Goal: Task Accomplishment & Management: Manage account settings

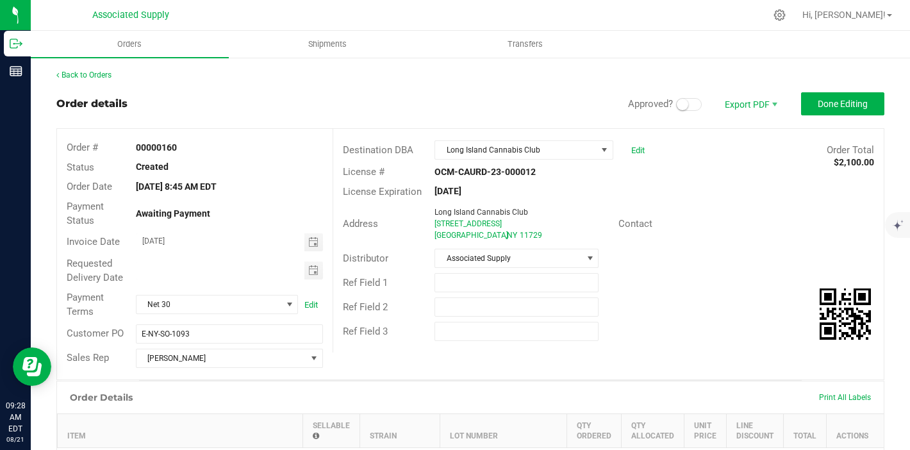
click at [96, 79] on div "Back to Orders" at bounding box center [470, 75] width 828 height 12
click at [821, 110] on button "Done Editing" at bounding box center [842, 103] width 83 height 23
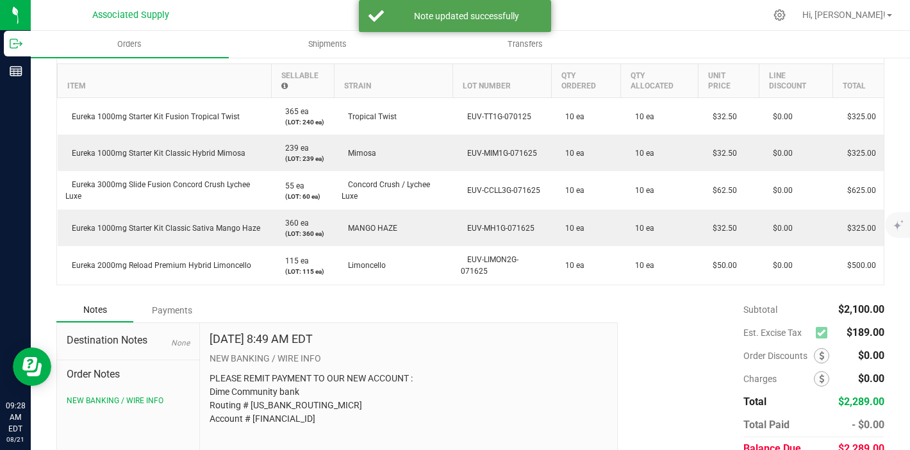
scroll to position [395, 0]
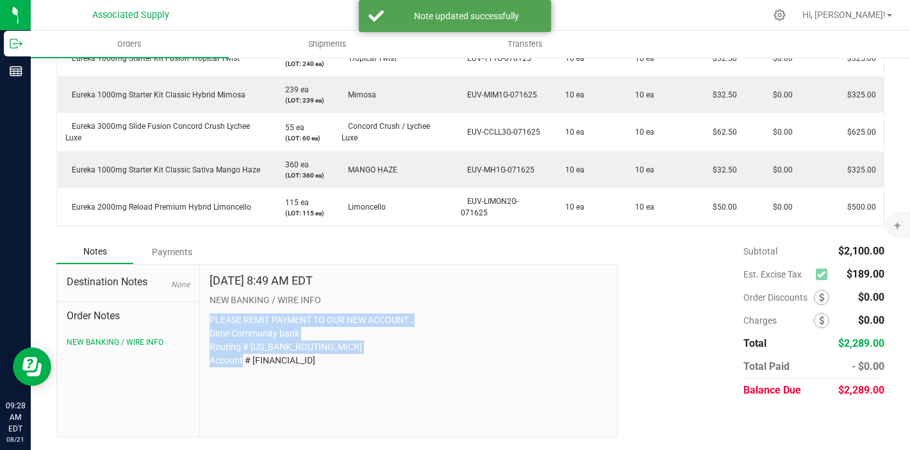
drag, startPoint x: 302, startPoint y: 362, endPoint x: 209, endPoint y: 320, distance: 101.8
click at [209, 320] on p "PLEASE REMIT PAYMENT TO OUR NEW ACCOUNT : Dime Community bank Routing # [US_BAN…" at bounding box center [408, 340] width 398 height 54
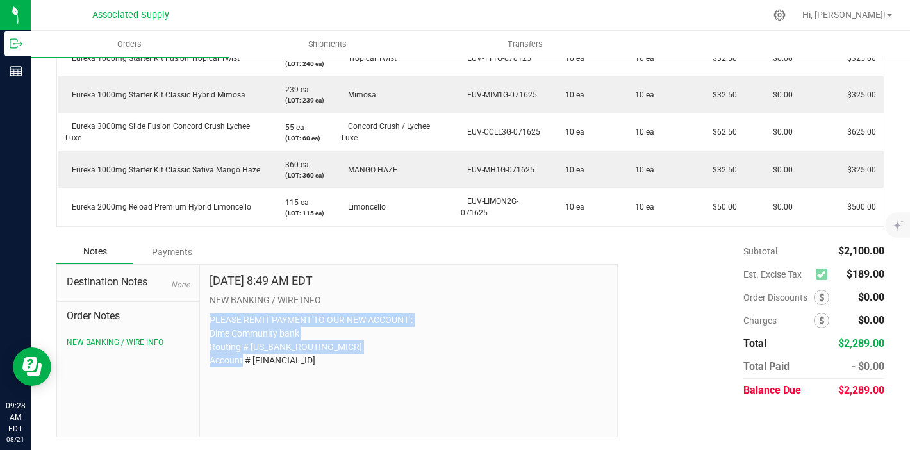
copy p "PLEASE REMIT PAYMENT TO OUR NEW ACCOUNT : Dime Community bank Routing # [US_BAN…"
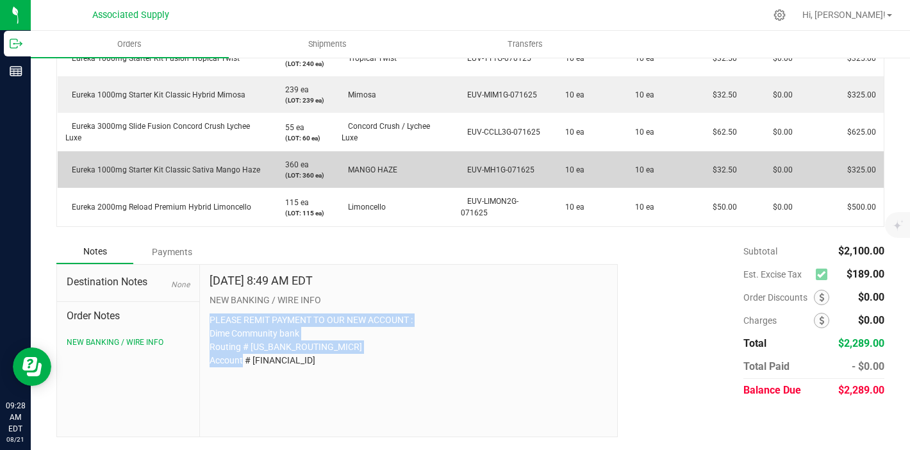
scroll to position [0, 0]
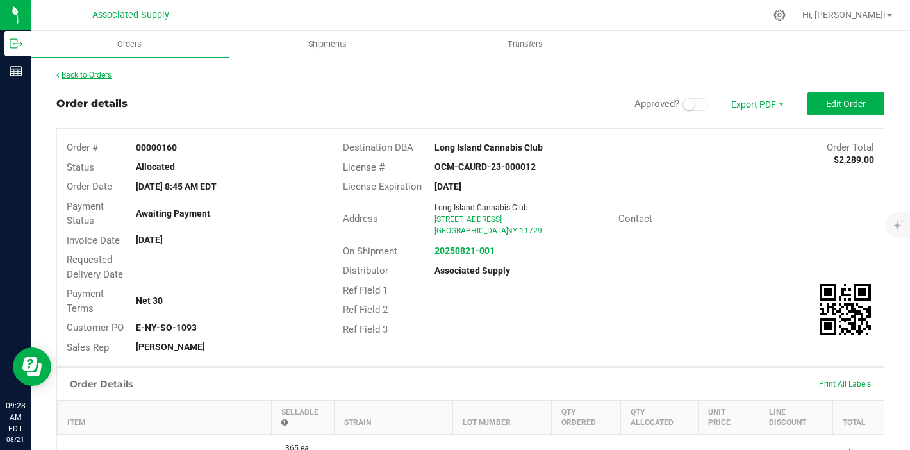
click at [97, 70] on link "Back to Orders" at bounding box center [83, 74] width 55 height 9
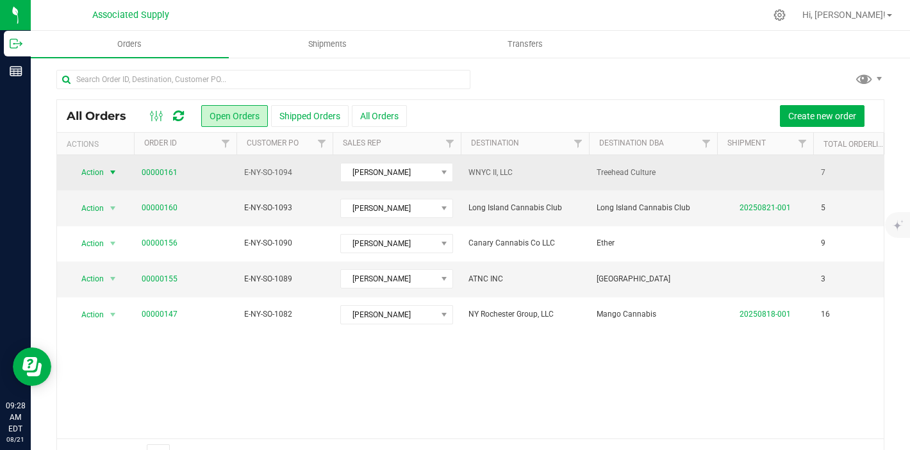
click at [114, 173] on span "select" at bounding box center [113, 172] width 10 height 10
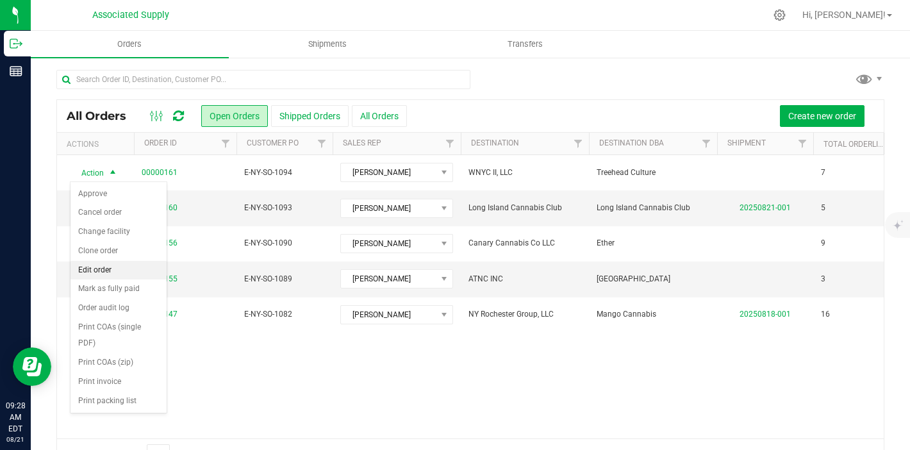
click at [120, 277] on li "Edit order" at bounding box center [118, 270] width 96 height 19
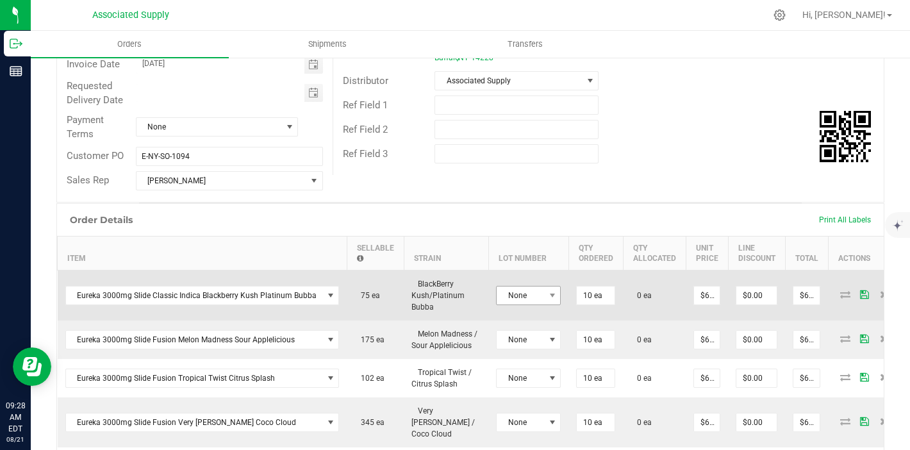
scroll to position [180, 0]
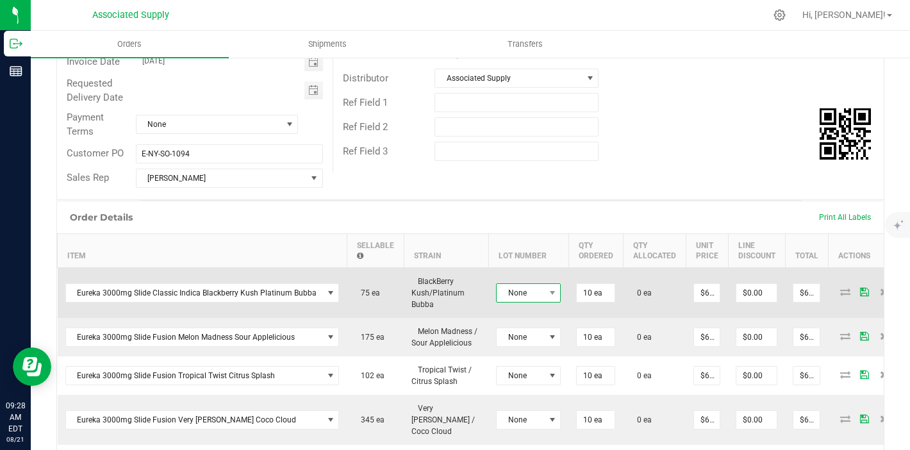
click at [544, 298] on span at bounding box center [552, 293] width 16 height 18
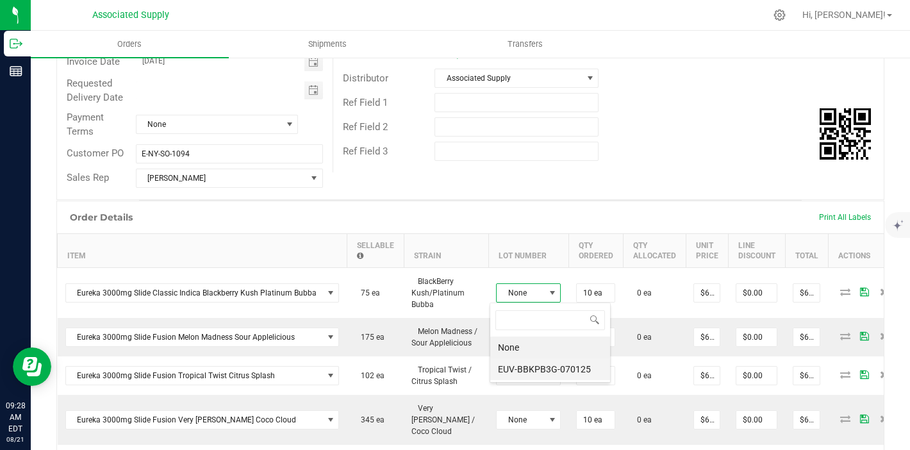
click at [543, 368] on li "EUV-BBKPB3G-070125" at bounding box center [550, 369] width 120 height 22
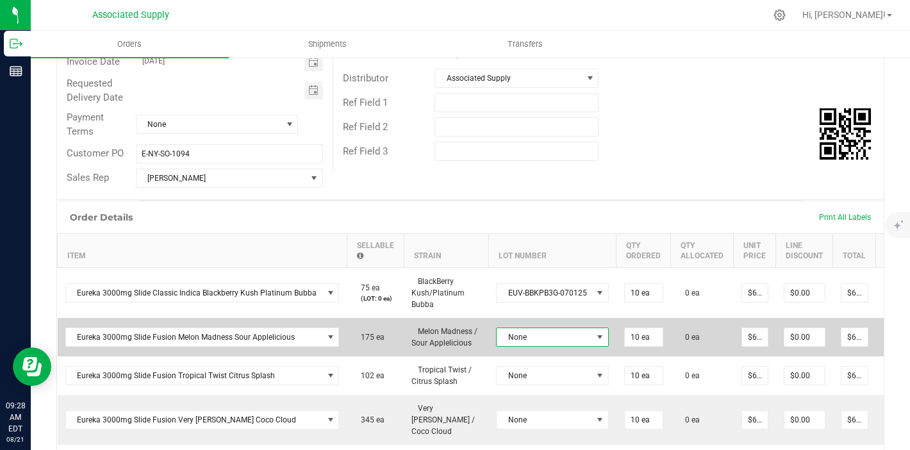
click at [545, 340] on span "None" at bounding box center [544, 337] width 95 height 18
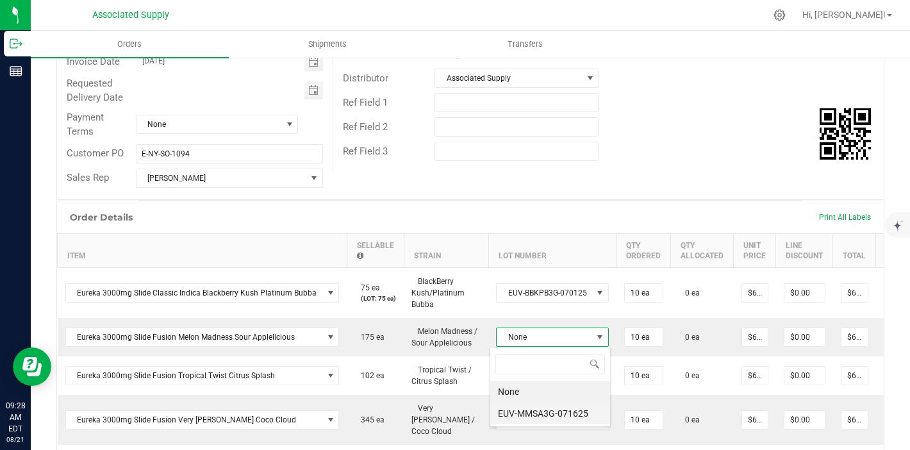
scroll to position [19, 111]
click at [548, 416] on li "EUV-MMSA3G-071625" at bounding box center [550, 413] width 120 height 22
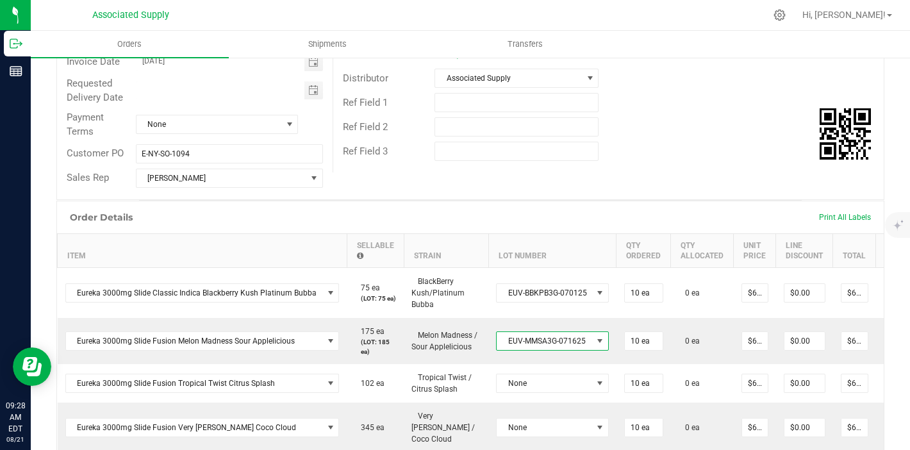
scroll to position [294, 0]
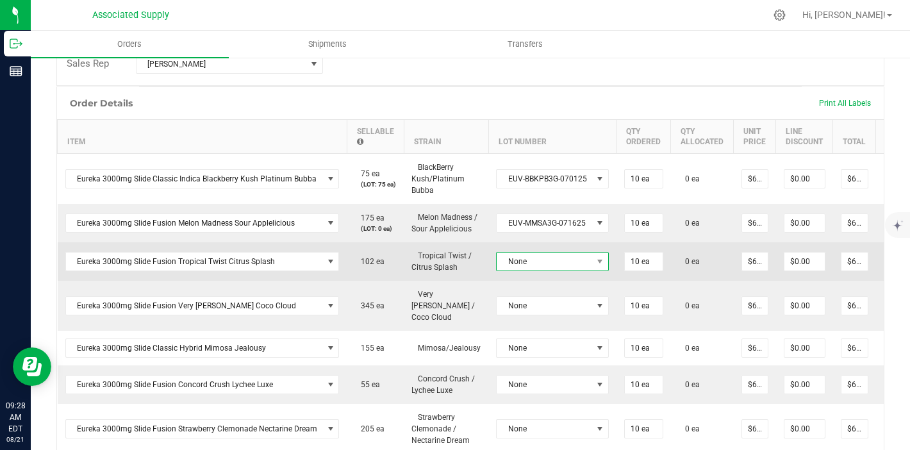
click at [545, 267] on span "None" at bounding box center [544, 261] width 95 height 18
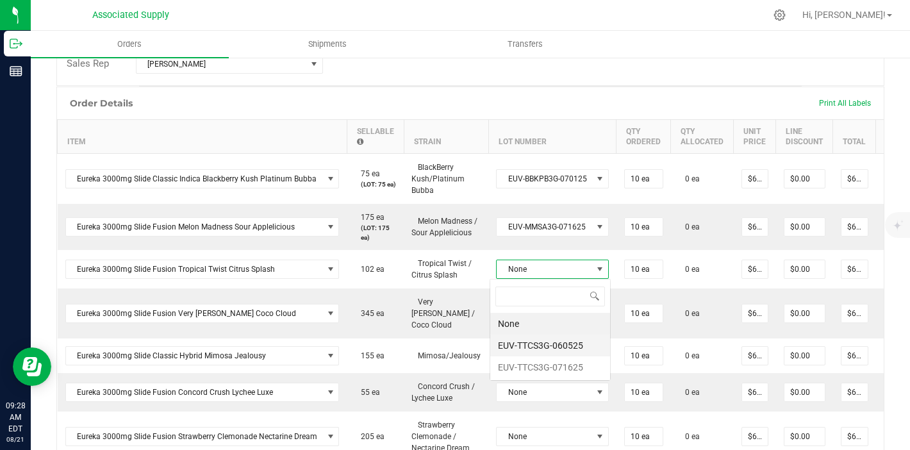
scroll to position [19, 111]
click at [552, 348] on li "EUV-TTCS3G-060525" at bounding box center [550, 345] width 120 height 22
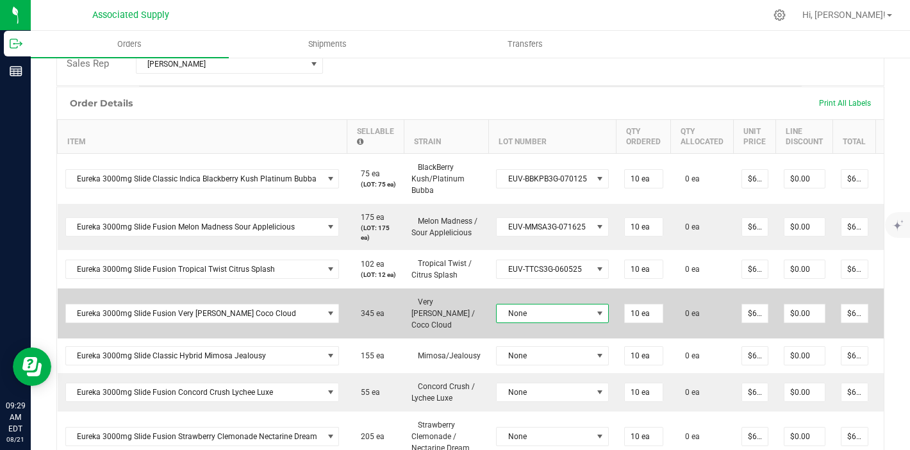
click at [552, 307] on span "None" at bounding box center [544, 313] width 95 height 18
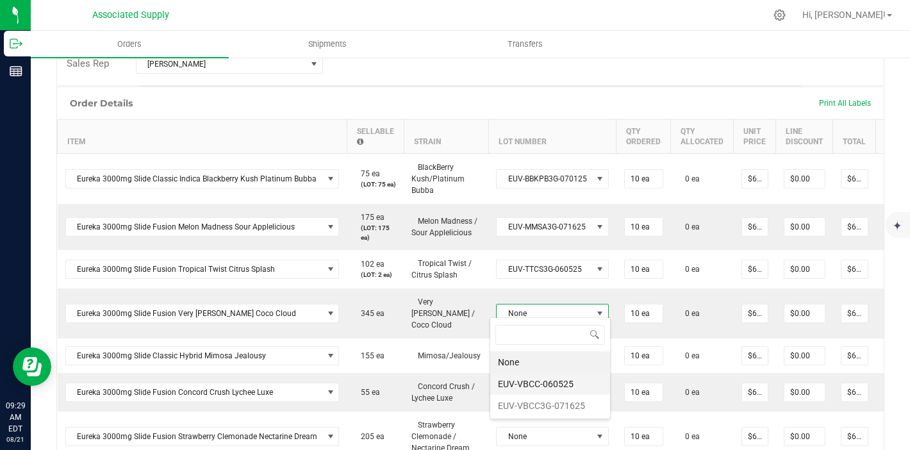
click at [548, 386] on li "EUV-VBCC-060525" at bounding box center [550, 384] width 120 height 22
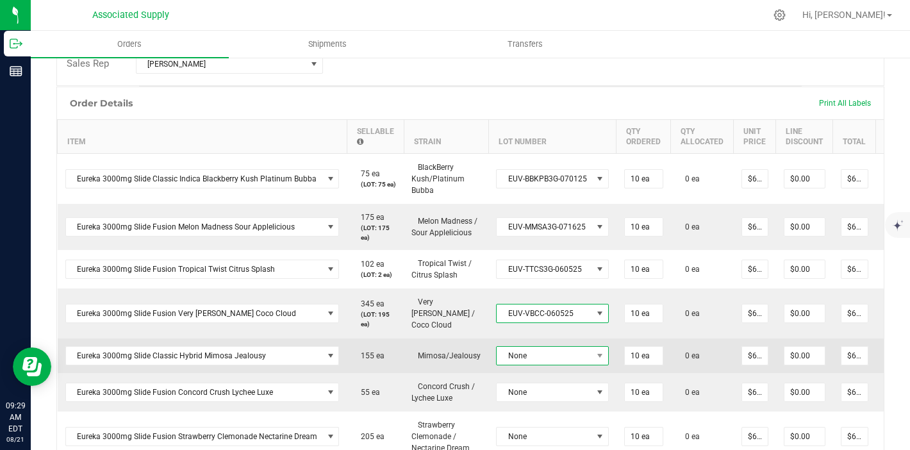
click at [550, 352] on span "None" at bounding box center [544, 356] width 95 height 18
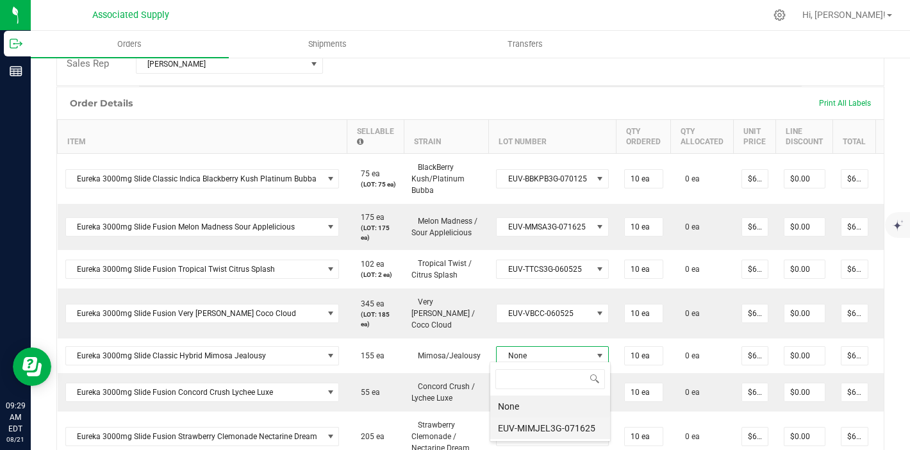
click at [550, 423] on li "EUV-MIMJEL3G-071625" at bounding box center [550, 428] width 120 height 22
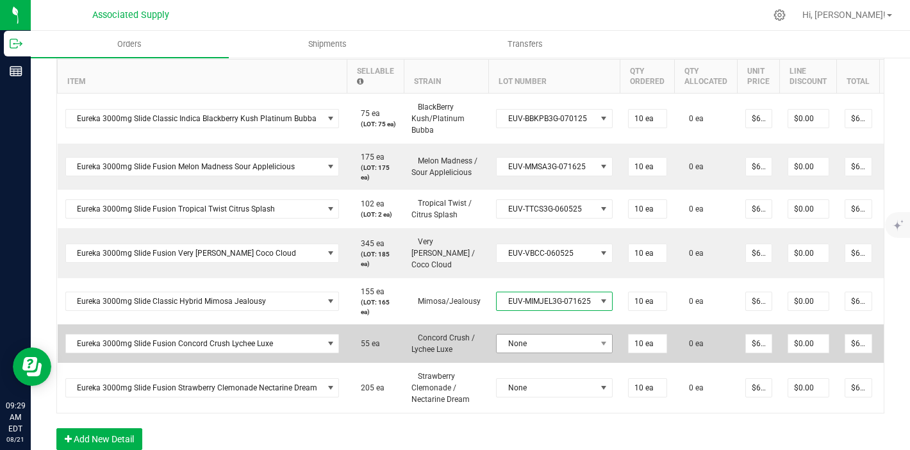
scroll to position [361, 0]
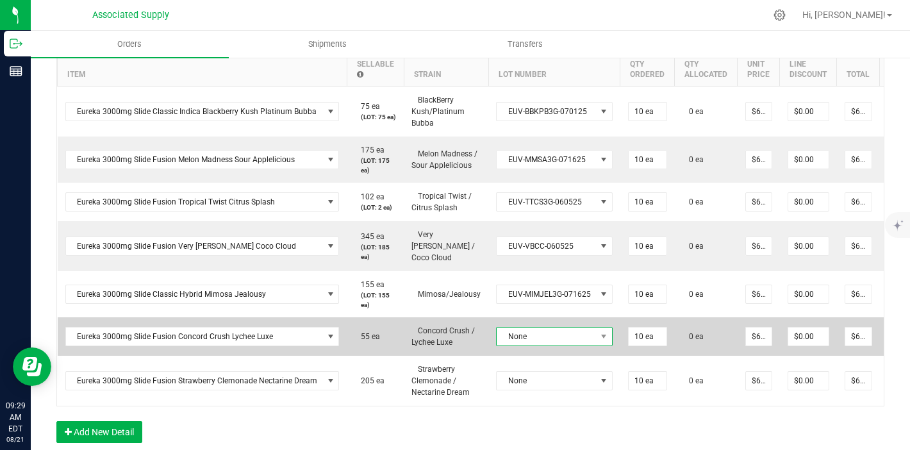
click at [544, 327] on span "None" at bounding box center [546, 336] width 99 height 18
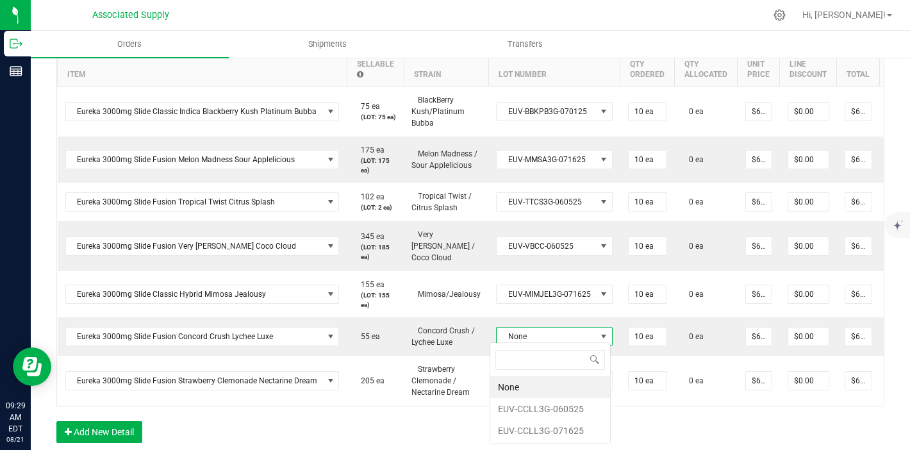
scroll to position [19, 115]
click at [549, 415] on li "EUV-CCLL3G-060525" at bounding box center [550, 409] width 120 height 22
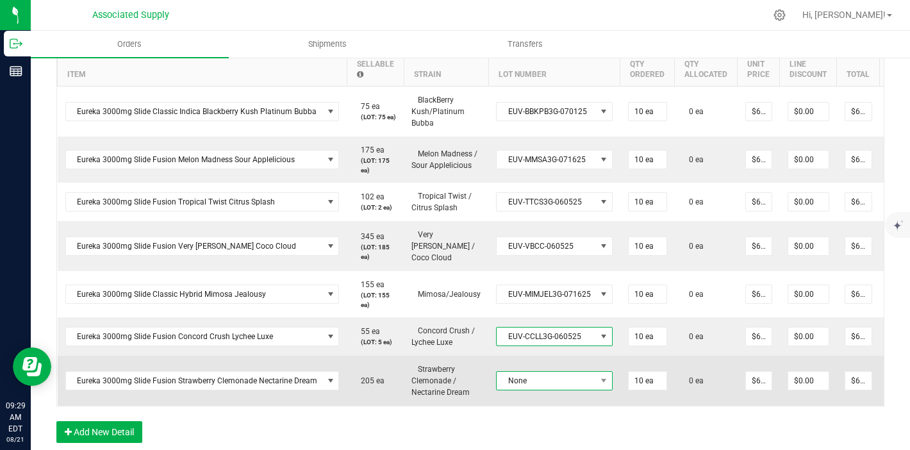
click at [550, 384] on span "None" at bounding box center [546, 381] width 99 height 18
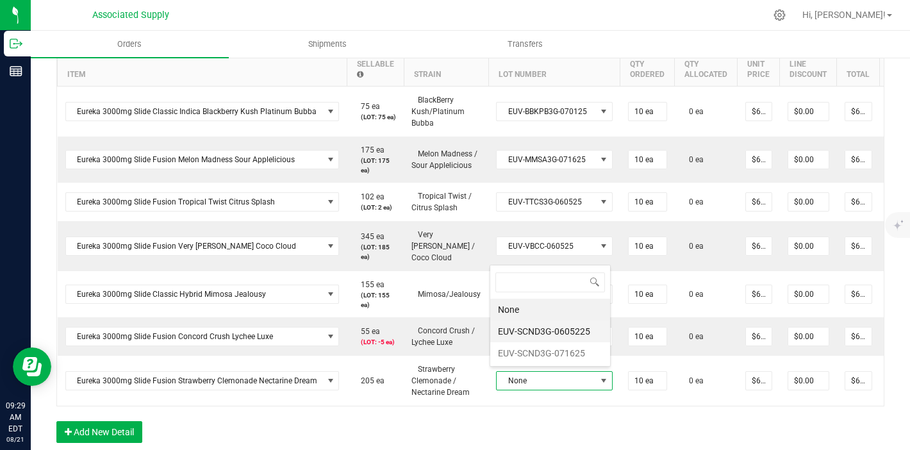
click at [554, 337] on li "EUV-SCND3G-0605225" at bounding box center [550, 331] width 120 height 22
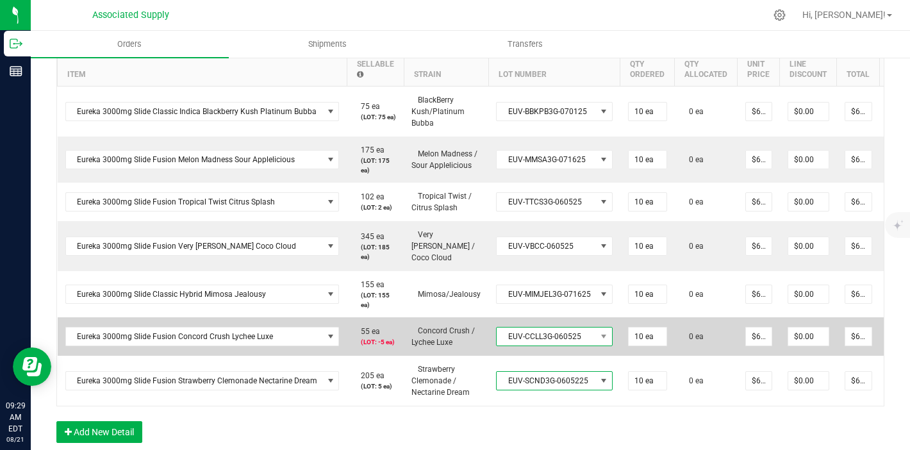
click at [580, 334] on span "EUV-CCLL3G-060525" at bounding box center [546, 336] width 99 height 18
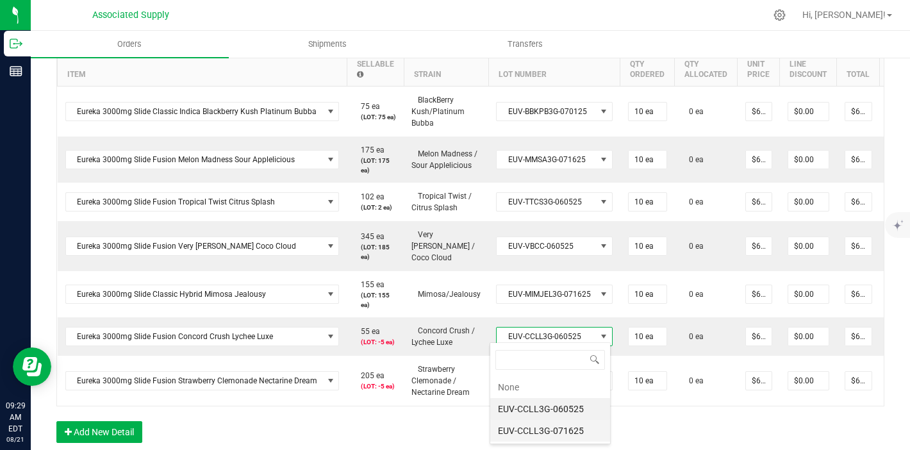
click at [578, 430] on li "EUV-CCLL3G-071625" at bounding box center [550, 431] width 120 height 22
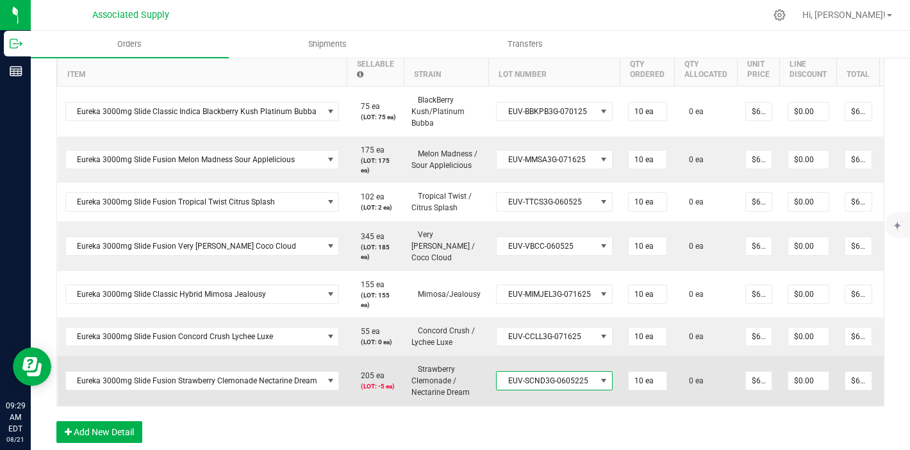
click at [577, 386] on span "EUV-SCND3G-0605225" at bounding box center [554, 380] width 117 height 19
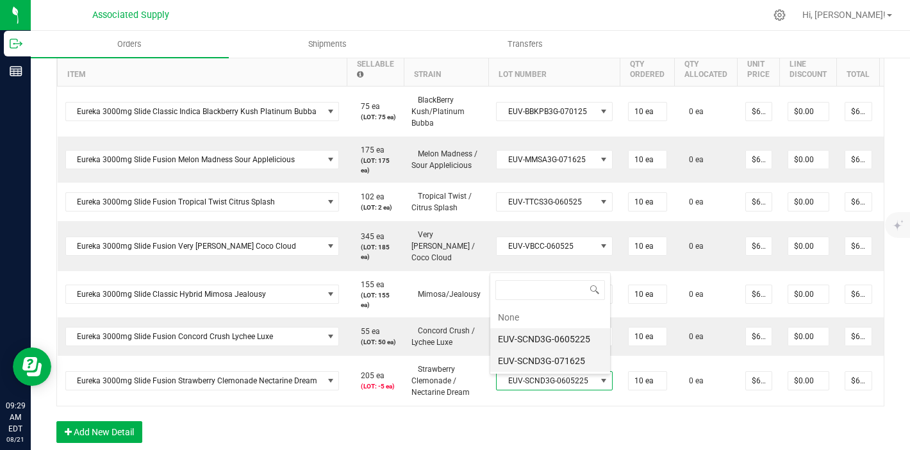
click at [562, 357] on li "EUV-SCND3G-071625" at bounding box center [550, 361] width 120 height 22
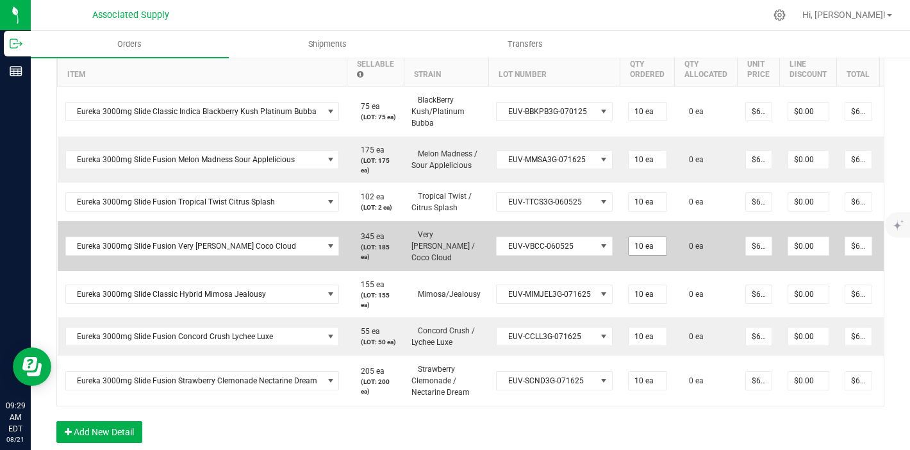
scroll to position [580, 0]
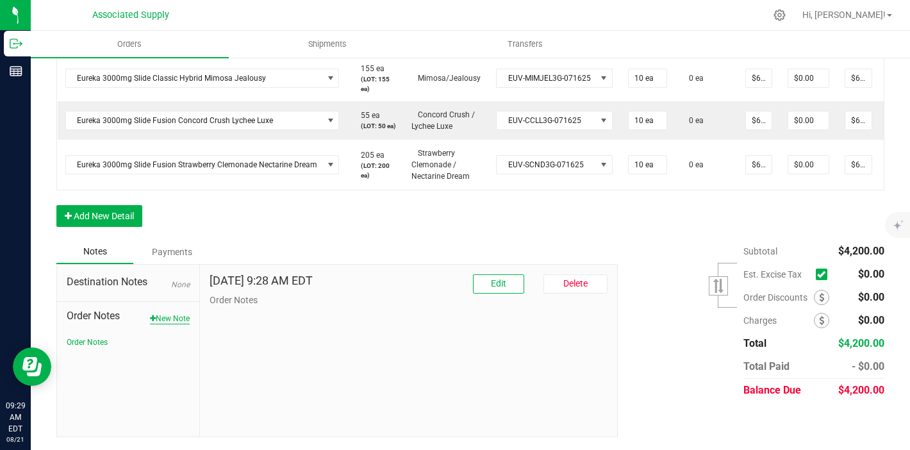
click at [170, 324] on button "New Note" at bounding box center [170, 319] width 40 height 12
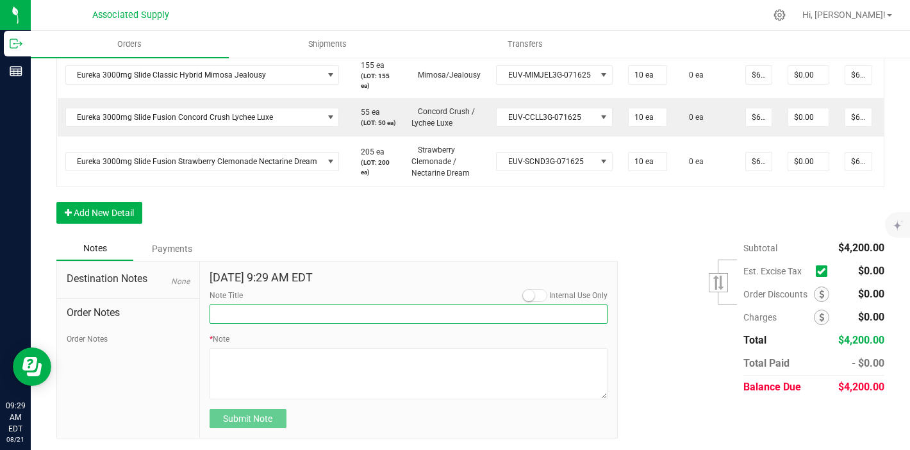
click at [261, 316] on input "Note Title" at bounding box center [408, 313] width 398 height 19
type input "NEW BANKING / WIRE INFO"
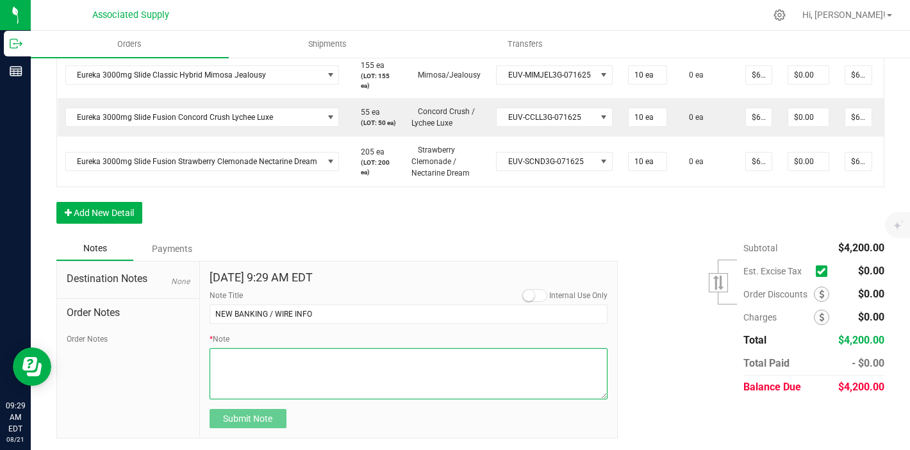
click at [265, 358] on textarea "* Note" at bounding box center [408, 373] width 398 height 51
paste textarea "PLEASE REMIT PAYMENT TO OUR NEW ACCOUNT : Dime Community bank Routing # [US_BAN…"
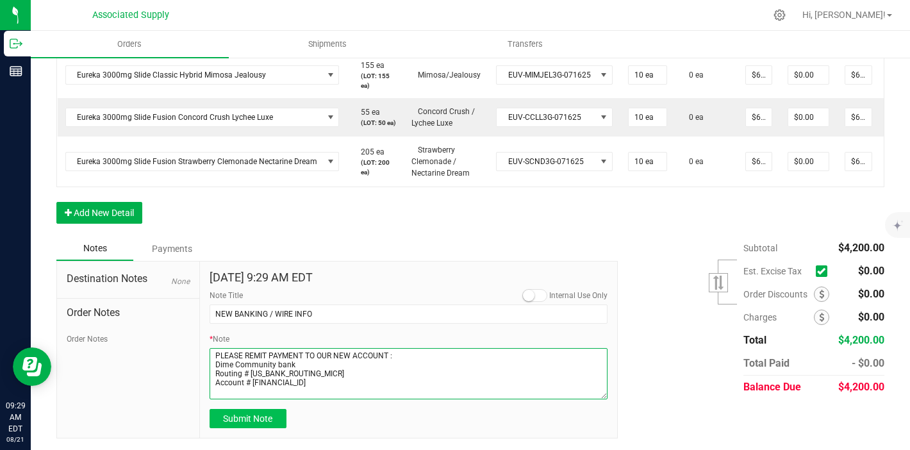
type textarea "PLEASE REMIT PAYMENT TO OUR NEW ACCOUNT : Dime Community bank Routing # [US_BAN…"
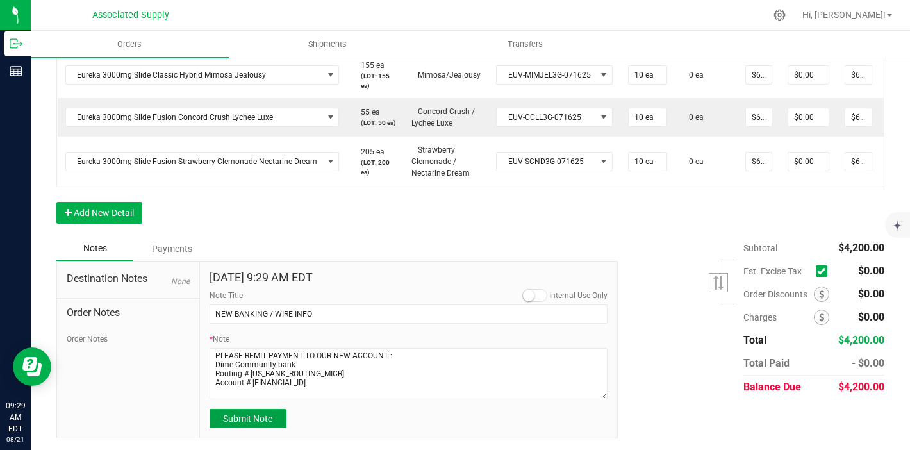
click at [250, 423] on span "Submit Note" at bounding box center [247, 418] width 49 height 10
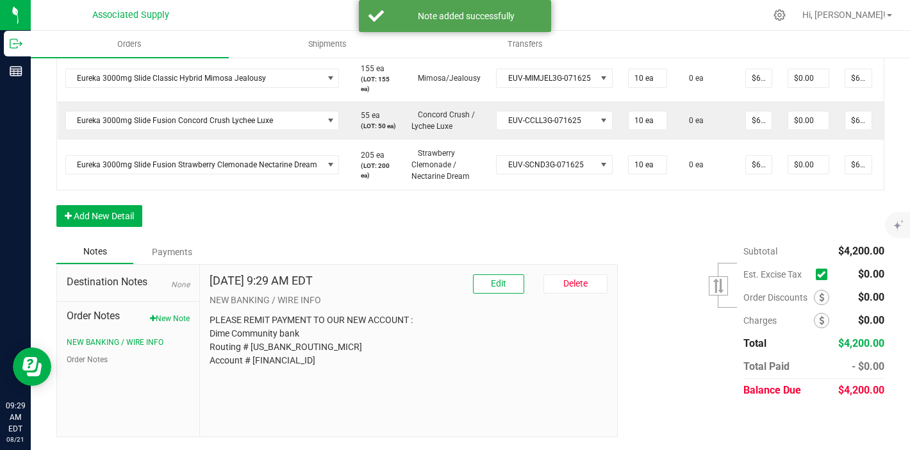
scroll to position [0, 0]
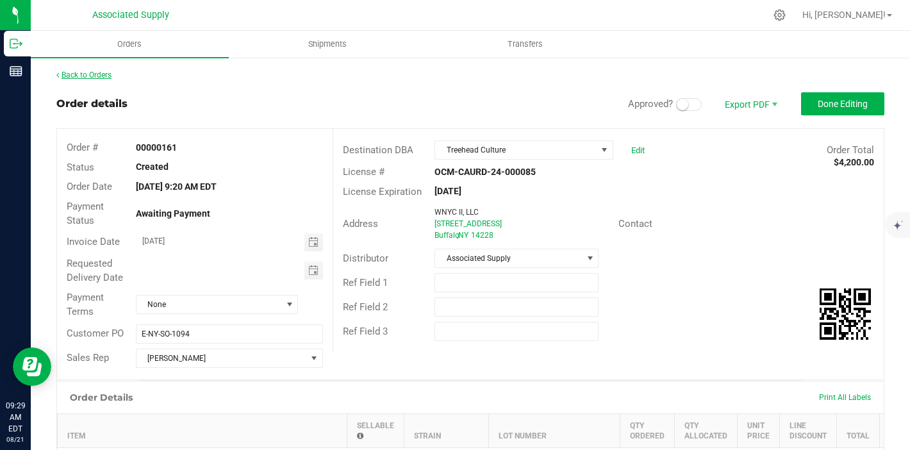
click at [101, 74] on link "Back to Orders" at bounding box center [83, 74] width 55 height 9
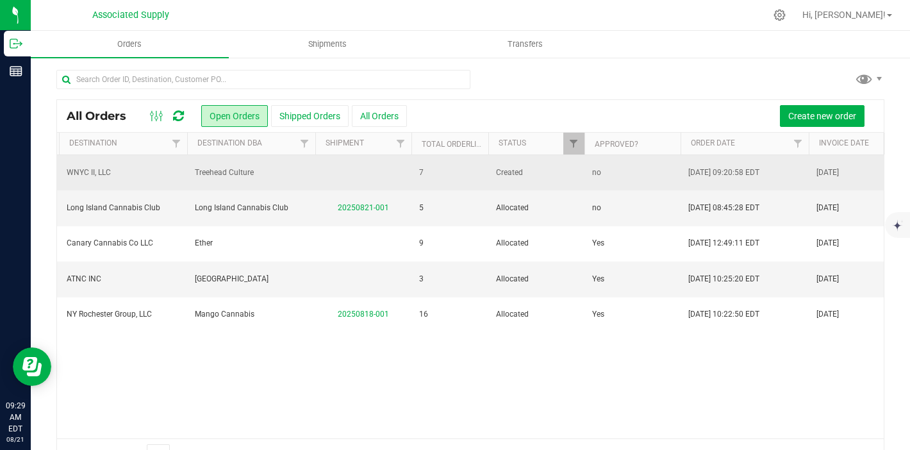
scroll to position [0, 431]
